Goal: Task Accomplishment & Management: Manage account settings

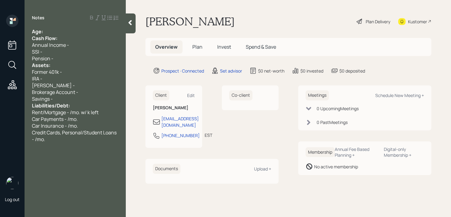
click at [71, 29] on div "Age:" at bounding box center [75, 31] width 86 height 7
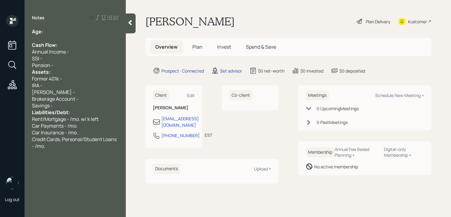
click at [71, 78] on div "Former 401k -" at bounding box center [75, 78] width 86 height 7
click at [77, 27] on div "Notes Age: Cash Flow: Annual Income - SSI - Pension - Assets: Former 401k - IRA…" at bounding box center [75, 112] width 101 height 195
click at [77, 30] on div "Age:" at bounding box center [75, 31] width 86 height 7
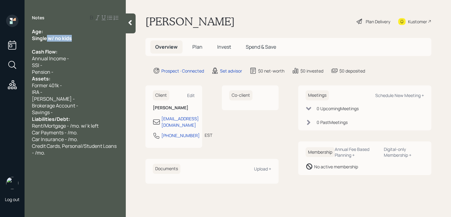
drag, startPoint x: 76, startPoint y: 38, endPoint x: 47, endPoint y: 38, distance: 29.1
click at [47, 38] on div "Single w/ no kids" at bounding box center [75, 38] width 86 height 7
click at [47, 38] on span "Single w/ no kids" at bounding box center [52, 38] width 40 height 7
drag, startPoint x: 88, startPoint y: 40, endPoint x: 0, endPoint y: 40, distance: 87.7
click at [0, 40] on div "Log out Notes Age: Single w/ no kids Cash Flow: Annual Income - SSI - Pension -…" at bounding box center [225, 108] width 451 height 217
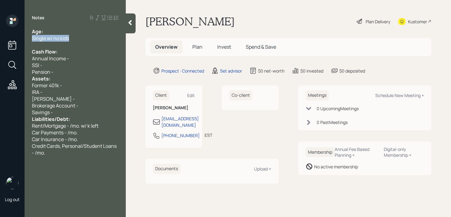
click at [71, 36] on div "Single w/ no kids" at bounding box center [75, 38] width 86 height 7
click at [74, 31] on div "Age:" at bounding box center [75, 31] width 86 height 7
click at [71, 73] on div "Pension -" at bounding box center [75, 72] width 86 height 7
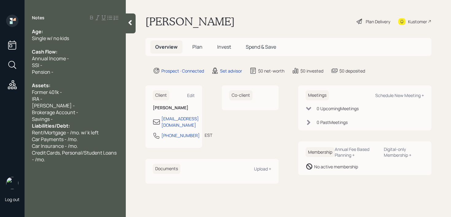
click at [73, 120] on div "Savings -" at bounding box center [75, 119] width 86 height 7
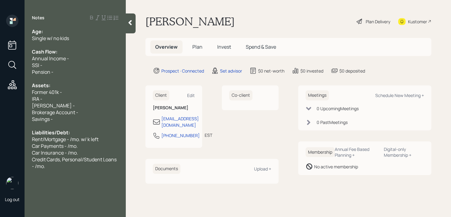
click at [82, 98] on div "IRA -" at bounding box center [75, 99] width 86 height 7
click at [81, 69] on div "Pension -" at bounding box center [75, 72] width 86 height 7
click at [84, 62] on div "SSI -" at bounding box center [75, 65] width 86 height 7
click at [60, 168] on div "Credit Cards, Personal/Student Loans - /mo." at bounding box center [75, 162] width 86 height 13
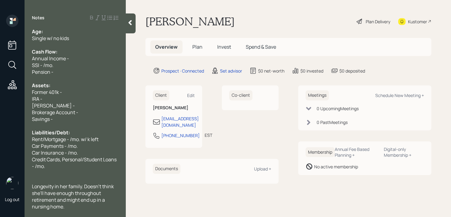
click at [129, 27] on div at bounding box center [131, 23] width 10 height 20
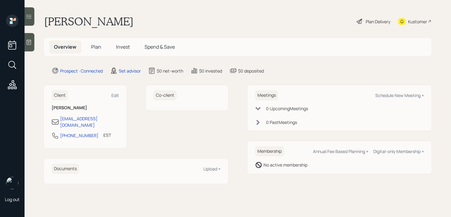
click at [26, 45] on icon at bounding box center [29, 42] width 6 height 6
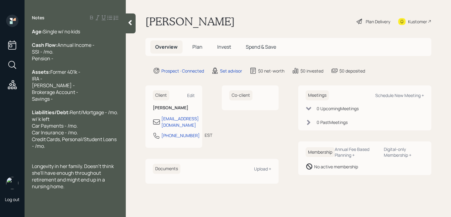
click at [67, 33] on div "Age: Single w/ no kids" at bounding box center [75, 31] width 86 height 7
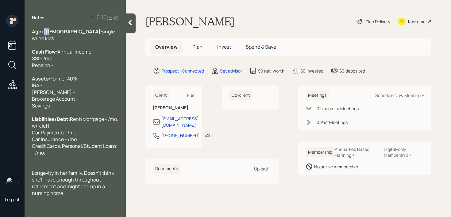
drag, startPoint x: 56, startPoint y: 31, endPoint x: 44, endPoint y: 32, distance: 11.7
click at [44, 32] on div "Age: [DEMOGRAPHIC_DATA] Single w/ no kids" at bounding box center [75, 34] width 86 height 13
click at [63, 52] on div "Cash Flow: Annual Income - SSI - /mo. Pension -" at bounding box center [75, 58] width 86 height 20
click at [63, 63] on div "Cash Flow: Annual Income - SSI - /mo. Pension -" at bounding box center [75, 58] width 86 height 20
drag, startPoint x: 64, startPoint y: 65, endPoint x: 42, endPoint y: 65, distance: 22.1
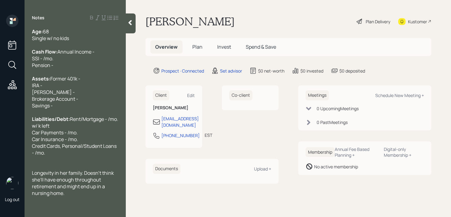
click at [50, 65] on div "Cash Flow: Annual Income - SSI - /mo. Pension -" at bounding box center [75, 58] width 86 height 20
drag, startPoint x: 42, startPoint y: 66, endPoint x: 76, endPoint y: 52, distance: 36.4
click at [44, 65] on span "Annual Income - SSI - /mo. Pension -" at bounding box center [63, 58] width 63 height 20
click at [78, 75] on div at bounding box center [75, 72] width 86 height 7
click at [85, 67] on div "Cash Flow: Annual Income - SSI - 3.2k/mo. Pension -" at bounding box center [75, 58] width 86 height 20
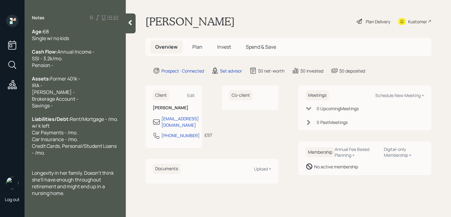
click at [91, 61] on div "Cash Flow: Annual Income - SSI - 3.2k/mo. Pension -" at bounding box center [75, 58] width 86 height 20
click at [90, 67] on div "Cash Flow: Annual Income - SSI - 3.2k/mo. Pension -" at bounding box center [75, 58] width 86 height 20
drag, startPoint x: 90, startPoint y: 72, endPoint x: 0, endPoint y: 72, distance: 90.4
click at [0, 72] on div "Log out Notes Age: [DEMOGRAPHIC_DATA] Single w/ no kids Cash Flow: Annual Incom…" at bounding box center [225, 108] width 451 height 217
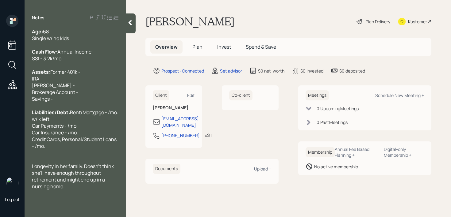
click at [73, 40] on div "Age: [DEMOGRAPHIC_DATA] Single w/ no kids" at bounding box center [75, 34] width 86 height 13
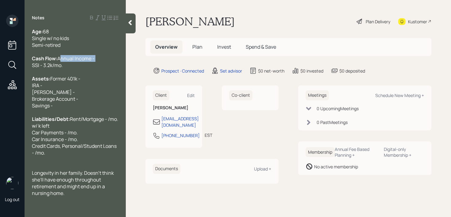
drag, startPoint x: 76, startPoint y: 65, endPoint x: 0, endPoint y: 65, distance: 76.3
click at [0, 65] on div "Log out Notes Age: [DEMOGRAPHIC_DATA] Single w/ no kids Semi-retired Cash Flow:…" at bounding box center [225, 108] width 451 height 217
click at [96, 62] on div "Cash Flow: Annual Income - SSI - 3.2k/mo." at bounding box center [75, 61] width 86 height 13
drag, startPoint x: 47, startPoint y: 65, endPoint x: 9, endPoint y: 65, distance: 38.0
click at [9, 65] on div "Log out Notes Age: [DEMOGRAPHIC_DATA] Single w/ no kids Semi-retired Cash Flow:…" at bounding box center [225, 108] width 451 height 217
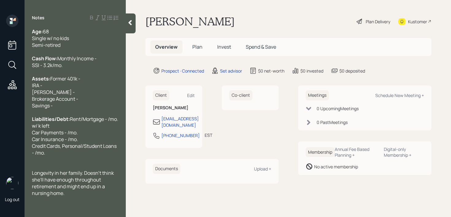
click at [88, 68] on div "Cash Flow: Monthly Income - SSI - 3.2k/mo." at bounding box center [75, 61] width 86 height 13
click at [89, 66] on div "Cash Flow: Monthly Income - SSI - 3.2k/mo." at bounding box center [75, 61] width 86 height 13
click at [82, 108] on div "Assets: Former 401k - IRA - [PERSON_NAME] - Brokerage Account - Savings -" at bounding box center [75, 92] width 86 height 34
click at [84, 101] on div "Assets: Former 401k - IRA - [PERSON_NAME] - Brokerage Account - Savings -" at bounding box center [75, 92] width 86 height 34
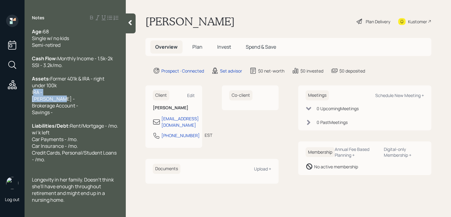
drag, startPoint x: 59, startPoint y: 110, endPoint x: 26, endPoint y: 107, distance: 33.2
click at [26, 107] on div "Age: [DEMOGRAPHIC_DATA] Single w/ no kids Semi-retired Cash Flow: Monthly Incom…" at bounding box center [75, 115] width 101 height 175
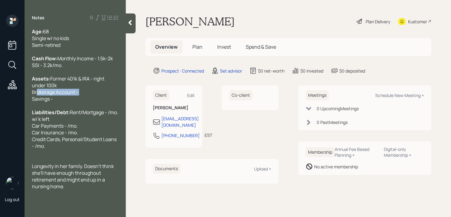
drag, startPoint x: 89, startPoint y: 106, endPoint x: 7, endPoint y: 106, distance: 81.8
click at [7, 106] on div "Log out Notes Age: [DEMOGRAPHIC_DATA] Single w/ no kids Semi-retired Cash Flow:…" at bounding box center [225, 108] width 451 height 217
click at [33, 100] on span "Former 401k & IRA - right under 100k Savings -" at bounding box center [68, 88] width 73 height 27
click at [76, 102] on div "Assets: Vanguard Former 401k & IRA - right under 100k Savings -" at bounding box center [75, 88] width 86 height 27
click at [71, 109] on div at bounding box center [75, 105] width 86 height 7
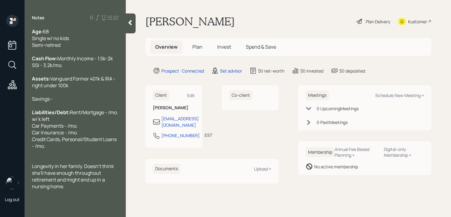
click at [71, 102] on div "Assets: Vanguard Former 401k & IRA - right under 100k Savings -" at bounding box center [75, 88] width 86 height 27
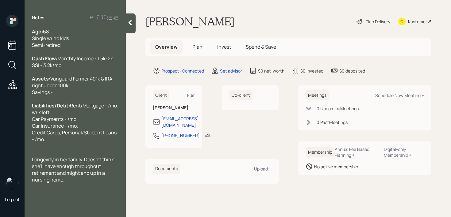
click at [87, 96] on span "Vanguard Former 401k & IRA - right under 100k Savings -" at bounding box center [74, 85] width 84 height 20
click at [93, 96] on span "Vanguard Former 401k & IRA - right under 100k Savings -" at bounding box center [74, 85] width 84 height 20
click at [108, 96] on div "Assets: Vanguard Former 401k & IRA (3) - right under 100k Savings -" at bounding box center [75, 85] width 86 height 20
click at [60, 96] on div "Savings -" at bounding box center [75, 92] width 86 height 7
click at [75, 96] on div "Savings -" at bounding box center [75, 92] width 86 height 7
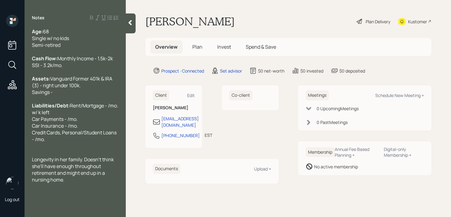
click at [78, 96] on div "Savings -" at bounding box center [75, 92] width 86 height 7
click at [70, 109] on span "Liabilities/Debt:" at bounding box center [51, 105] width 38 height 7
drag, startPoint x: 73, startPoint y: 118, endPoint x: 11, endPoint y: 118, distance: 61.3
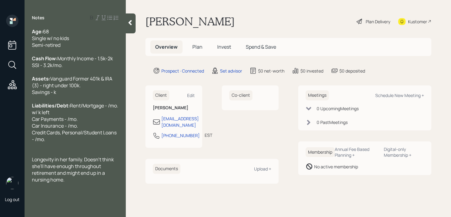
click at [11, 118] on div "Log out Notes Age: [DEMOGRAPHIC_DATA] Single w/ no kids Semi-retired Cash Flow:…" at bounding box center [225, 108] width 451 height 217
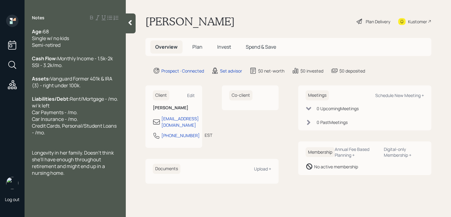
click at [94, 143] on div at bounding box center [75, 139] width 86 height 7
click at [97, 136] on div "Liabilities/Debt: Rent/Mortgage - /mo. w/ k left Car Payments - /mo. Car Insura…" at bounding box center [75, 116] width 86 height 40
click at [68, 126] on span "Rent/Mortgage - /mo. w/ k left Car Payments - /mo. Car Insurance - /mo. Credit …" at bounding box center [75, 116] width 87 height 40
drag, startPoint x: 46, startPoint y: 126, endPoint x: 22, endPoint y: 126, distance: 24.2
click at [22, 126] on div "Log out Notes Age: [DEMOGRAPHIC_DATA] Single w/ no kids Semi-retired Cash Flow:…" at bounding box center [225, 108] width 451 height 217
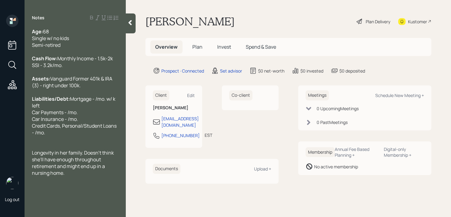
drag, startPoint x: 59, startPoint y: 124, endPoint x: 132, endPoint y: 68, distance: 92.9
click at [59, 124] on span "Mortgage - /mo. w/ k left Car Payments - /mo. Car Insurance - /mo. Credit Cards…" at bounding box center [75, 116] width 86 height 40
click at [78, 177] on div "Longevity in her family. Doesn't think she'll have enough throughout retirement…" at bounding box center [75, 163] width 86 height 27
click at [61, 127] on span "Mortgage - /mo. w/ k left Car Payments - /mo. Car Insurance - /mo. Credit Cards…" at bounding box center [75, 116] width 86 height 40
click at [105, 48] on div "Semi-retired" at bounding box center [75, 45] width 86 height 7
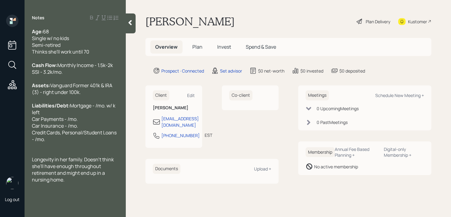
click at [80, 133] on span "Mortgage - /mo. w/ k left Car Payments - /mo. Car Insurance - /mo. Credit Cards…" at bounding box center [75, 122] width 86 height 40
click at [80, 143] on div "Liabilities/Debt: Mortgage - /mo. w/ k left Car Payments - /mo. Car Insurance -…" at bounding box center [75, 122] width 86 height 40
click at [57, 130] on span "Mortgage - /mo. w/ k left Car Payments - /mo. Car Insurance - /mo. Credit Cards…" at bounding box center [75, 122] width 86 height 40
drag, startPoint x: 100, startPoint y: 134, endPoint x: 83, endPoint y: 134, distance: 16.6
click at [83, 134] on div "Liabilities/Debt: Mortgage - 910/mo. w/ k left Car Payments - /mo. Car Insuranc…" at bounding box center [75, 122] width 86 height 40
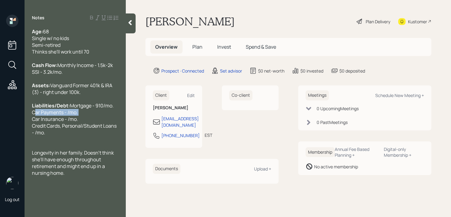
drag, startPoint x: 83, startPoint y: 141, endPoint x: 1, endPoint y: 141, distance: 82.2
click at [1, 141] on div "Log out Notes Age: [DEMOGRAPHIC_DATA] Single w/ no kids Semi-retired Thinks she…" at bounding box center [225, 108] width 451 height 217
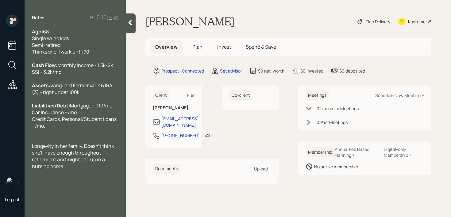
click at [88, 129] on div "Liabilities/Debt: Mortgage - 910/mo. Car Insurance - /mo. Credit Cards, Persona…" at bounding box center [75, 115] width 86 height 27
drag, startPoint x: 67, startPoint y: 137, endPoint x: 134, endPoint y: 117, distance: 69.5
click at [67, 129] on span "Mortgage - 910/mo. Car Insurance - /mo. Credit Cards, Personal/Student Loans - …" at bounding box center [75, 115] width 86 height 27
drag, startPoint x: 54, startPoint y: 157, endPoint x: 30, endPoint y: 146, distance: 26.6
click at [30, 146] on div "Age: [DEMOGRAPHIC_DATA] Single w/ no kids Semi-retired Thinks she'll work until…" at bounding box center [75, 99] width 101 height 142
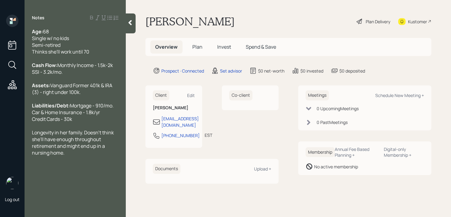
click at [99, 123] on div "Liabilities/Debt: Mortgage - 910/mo. Car & Home Insurance - 1.8k/yr Credit Card…" at bounding box center [75, 112] width 86 height 20
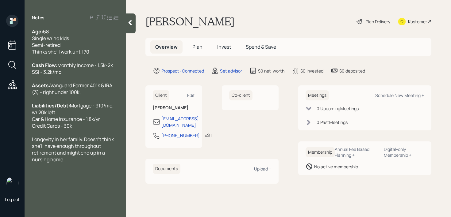
click at [93, 129] on div "Liabilities/Debt: Mortgage - 910/mo. w/ 20k left Car & Home Insurance - 1.8k/yr…" at bounding box center [75, 115] width 86 height 27
drag, startPoint x: 96, startPoint y: 148, endPoint x: 0, endPoint y: 148, distance: 96.3
click at [0, 148] on div "Log out Notes Age: [DEMOGRAPHIC_DATA] Single w/ no kids Semi-retired Thinks she…" at bounding box center [225, 108] width 451 height 217
click at [72, 136] on div at bounding box center [75, 132] width 86 height 7
click at [83, 129] on div "Liabilities/Debt: Mortgage - 910/mo. w/ 20k left Car & Home Insurance - 1.8k/yr…" at bounding box center [75, 115] width 86 height 27
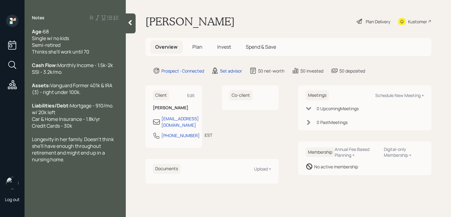
click at [85, 75] on div "Cash Flow: Monthly Income - 1.5k-2k SSI - 3.2k/mo." at bounding box center [75, 68] width 86 height 13
click at [103, 96] on div "Assets: Vanguard Former 401k & IRA (3) - right under 100k." at bounding box center [75, 88] width 86 height 13
click at [102, 96] on div "Assets: Vanguard Former 401k & IRA (3) - right under 100k." at bounding box center [75, 88] width 86 height 13
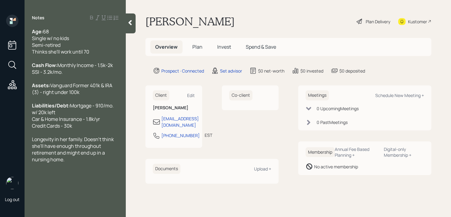
click at [80, 124] on span "Mortgage - 910/mo. w/ 20k left Car & Home Insurance - 1.8k/yr Credit Cards - 30k" at bounding box center [73, 115] width 82 height 27
click at [117, 124] on div "Liabilities/Debt: Mortgage - 910/mo. w/ 20k left Car & Home Insurance - 1.8k/yr…" at bounding box center [75, 115] width 86 height 27
click at [103, 129] on div "Liabilities/Debt: Mortgage - 910/mo. w/ 20k left Car & Home Insurance - 1.8k/yr…" at bounding box center [75, 115] width 86 height 27
click at [101, 163] on span "Longevity in her family. Doesn't think she'll have enough throughout retirement…" at bounding box center [73, 149] width 83 height 27
click at [92, 182] on div "Notes Age: [DEMOGRAPHIC_DATA] Single w/ no kids Semi-retired Thinks she'll work…" at bounding box center [75, 112] width 101 height 195
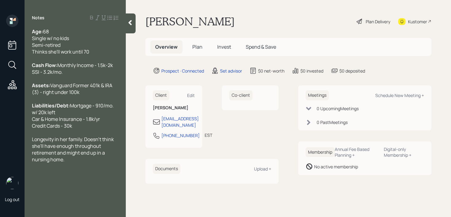
click at [96, 163] on span "Longevity in her family. Doesn't think she'll have enough throughout retirement…" at bounding box center [73, 149] width 83 height 27
click at [95, 163] on div "Longevity in her family. Doesn't think she'll have enough throughout retirement…" at bounding box center [75, 149] width 86 height 27
click at [130, 33] on div at bounding box center [131, 23] width 10 height 20
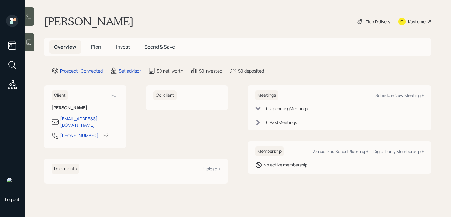
click at [395, 88] on div "Meetings Schedule New Meeting + 0 Upcoming Meeting s 0 Past Meeting s" at bounding box center [339, 108] width 184 height 45
click at [395, 94] on div "Schedule New Meeting +" at bounding box center [399, 96] width 49 height 6
select select "round-[PERSON_NAME]"
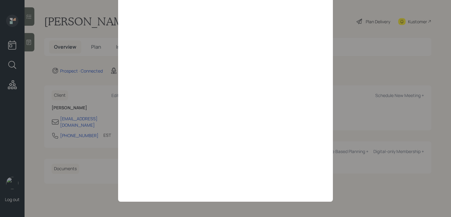
scroll to position [46, 0]
